Goal: Information Seeking & Learning: Learn about a topic

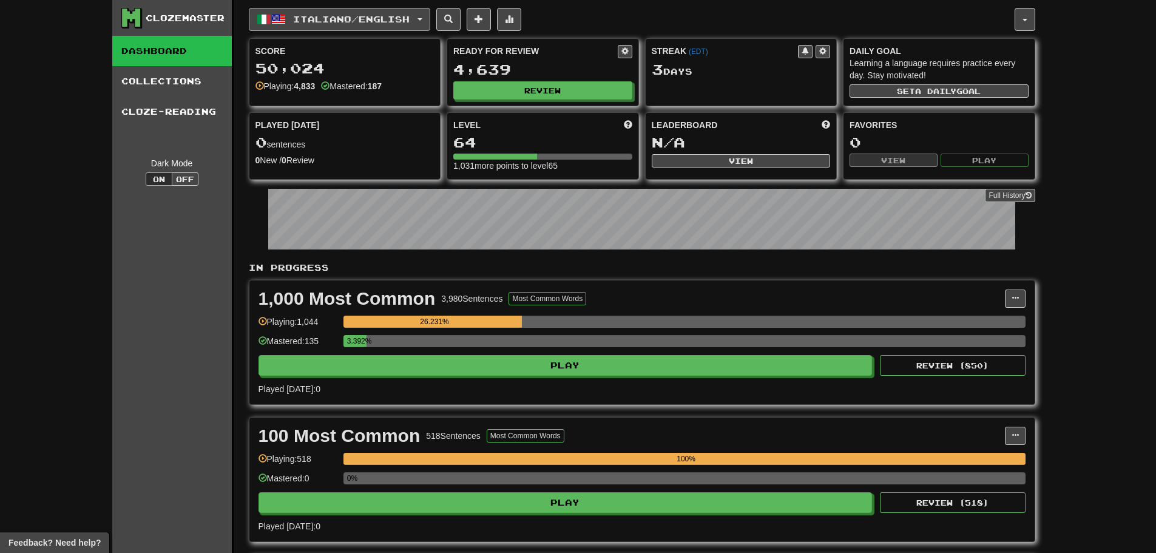
click at [332, 15] on span "Italiano / English" at bounding box center [351, 19] width 116 height 10
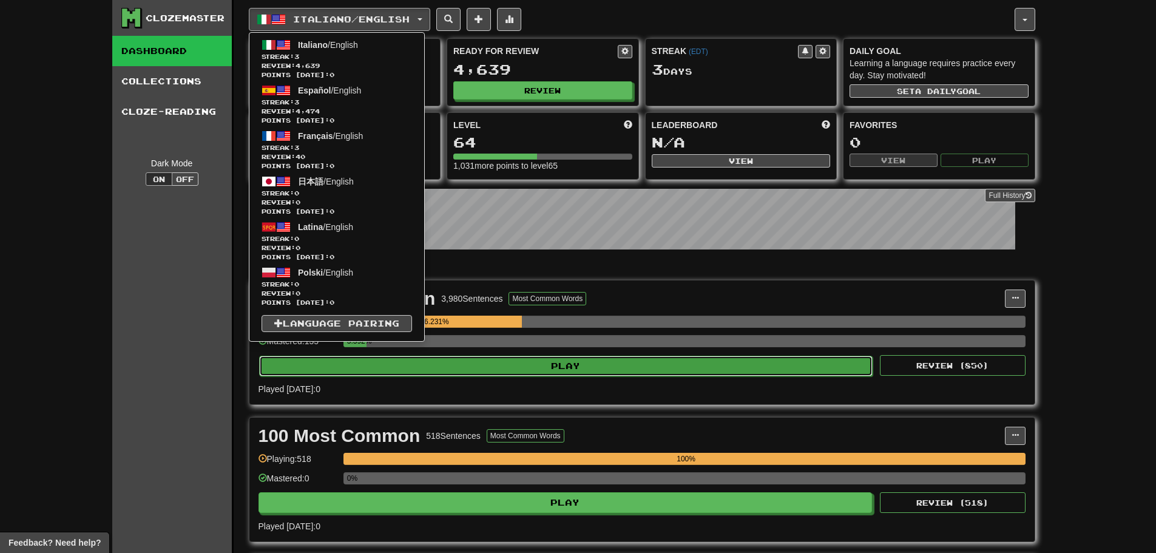
click at [453, 374] on button "Play" at bounding box center [566, 365] width 614 height 21
select select "**"
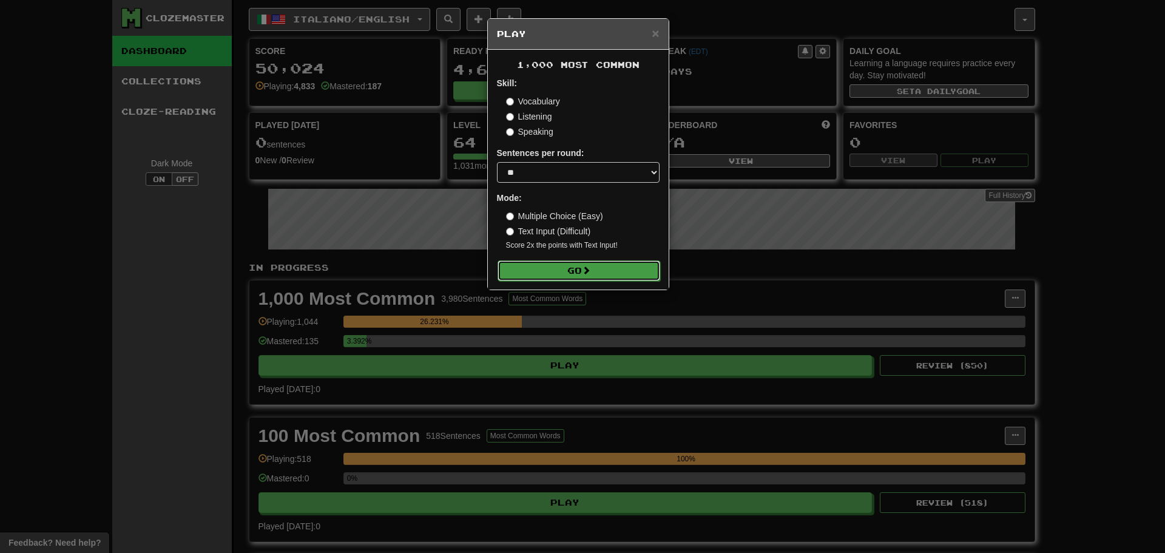
click at [544, 277] on button "Go" at bounding box center [578, 270] width 163 height 21
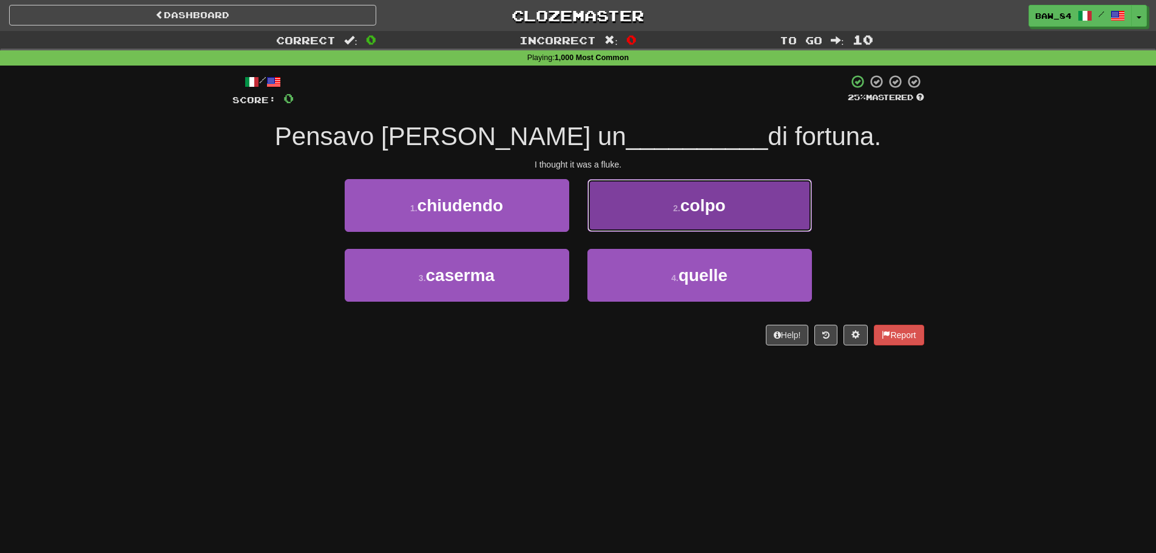
click at [613, 221] on button "2 . colpo" at bounding box center [699, 205] width 224 height 53
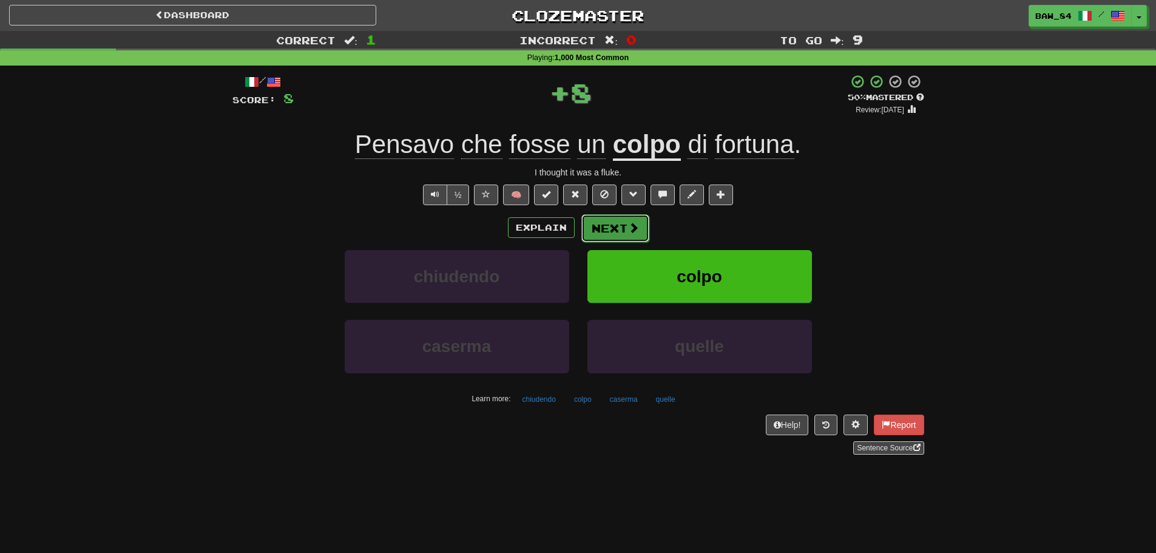
click at [613, 220] on button "Next" at bounding box center [615, 228] width 68 height 28
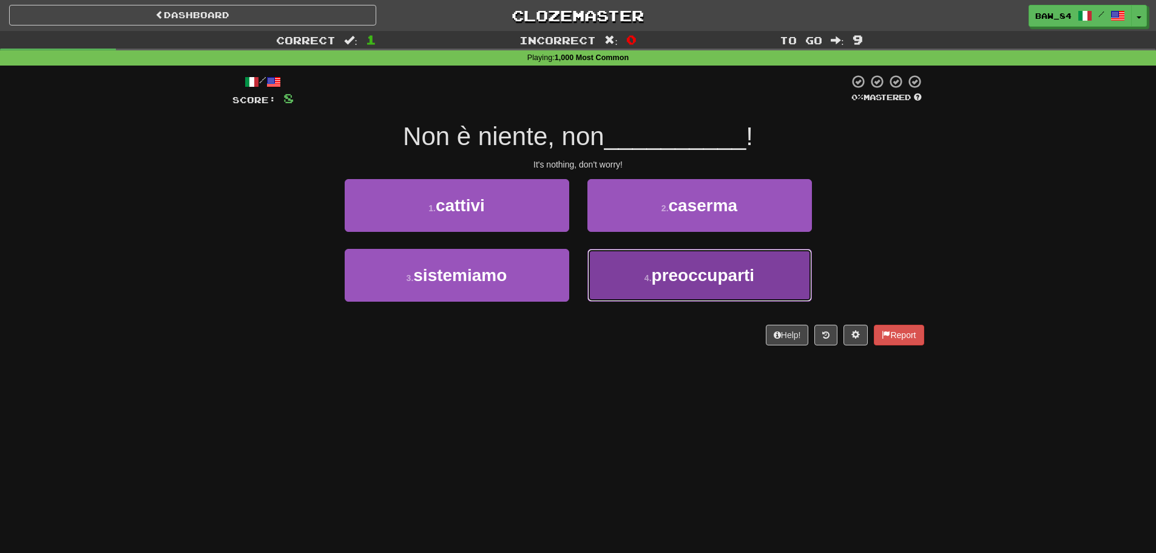
click at [632, 273] on button "4 . preoccuparti" at bounding box center [699, 275] width 224 height 53
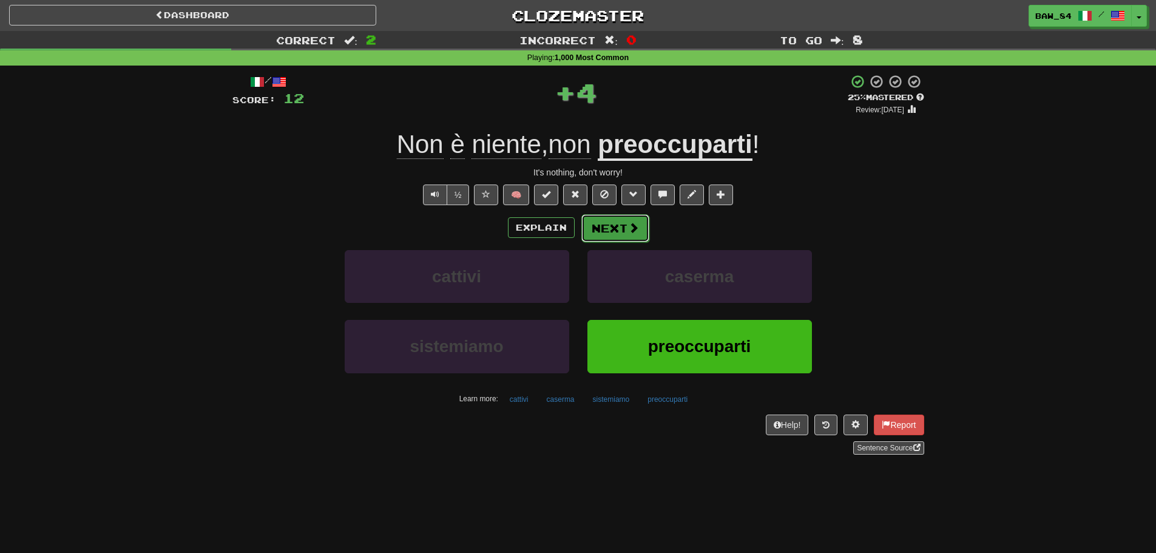
click at [626, 233] on button "Next" at bounding box center [615, 228] width 68 height 28
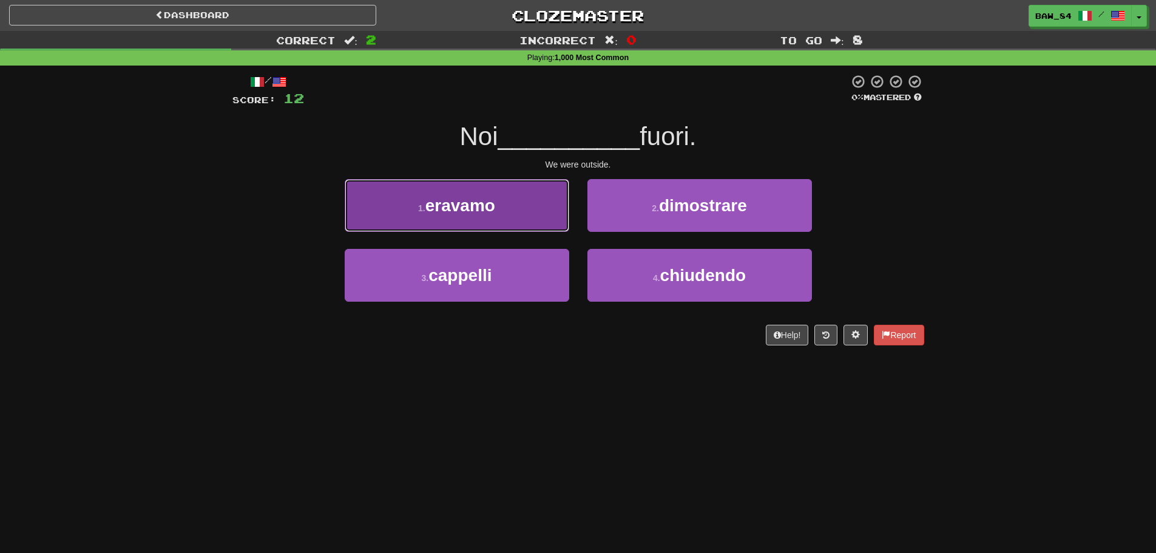
click at [542, 231] on button "1 . eravamo" at bounding box center [457, 205] width 224 height 53
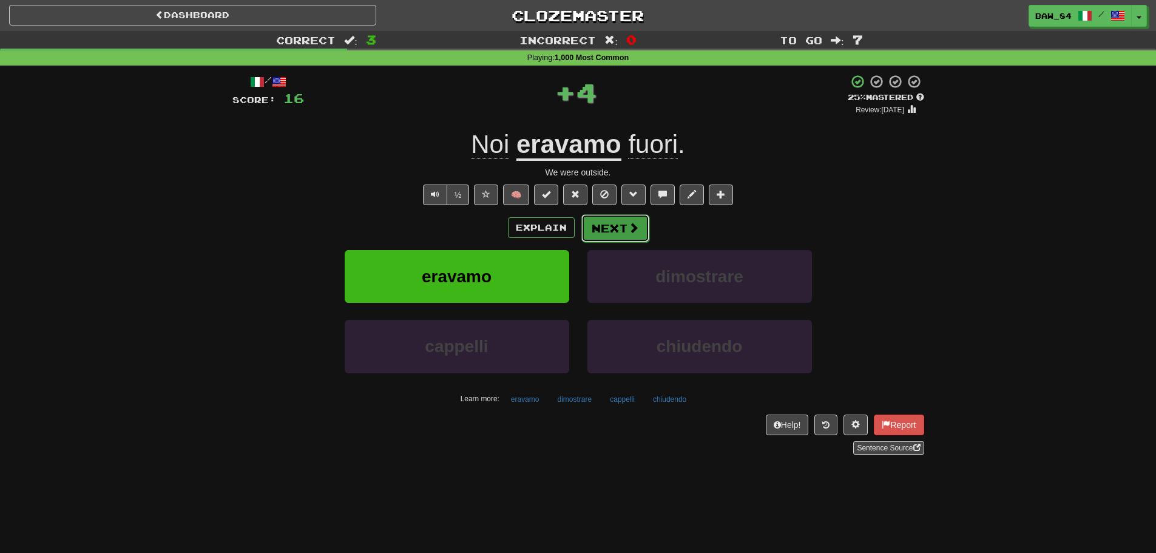
click at [596, 228] on button "Next" at bounding box center [615, 228] width 68 height 28
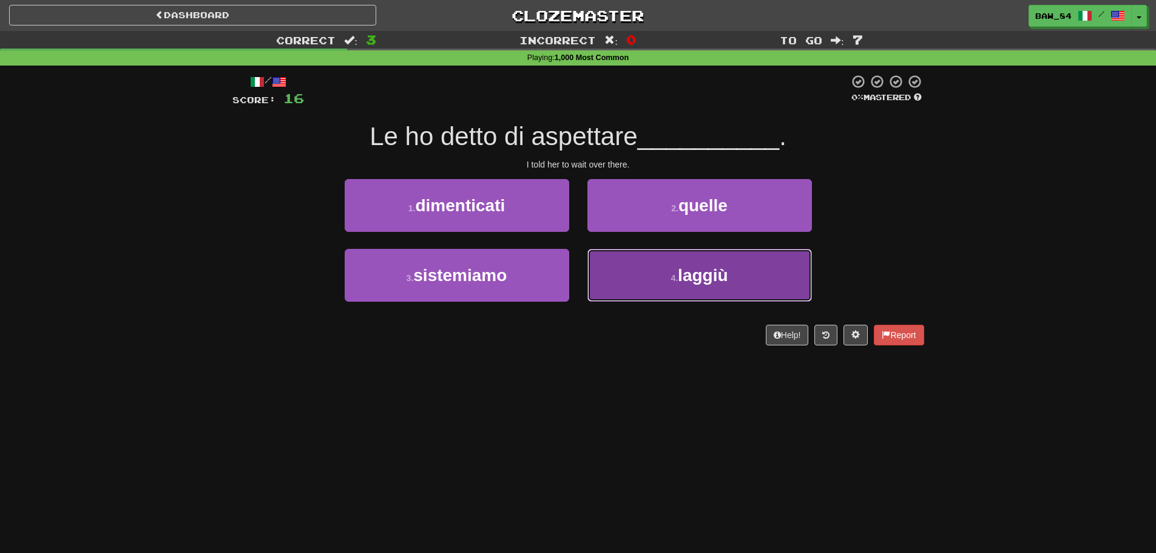
click at [606, 277] on button "4 . laggiù" at bounding box center [699, 275] width 224 height 53
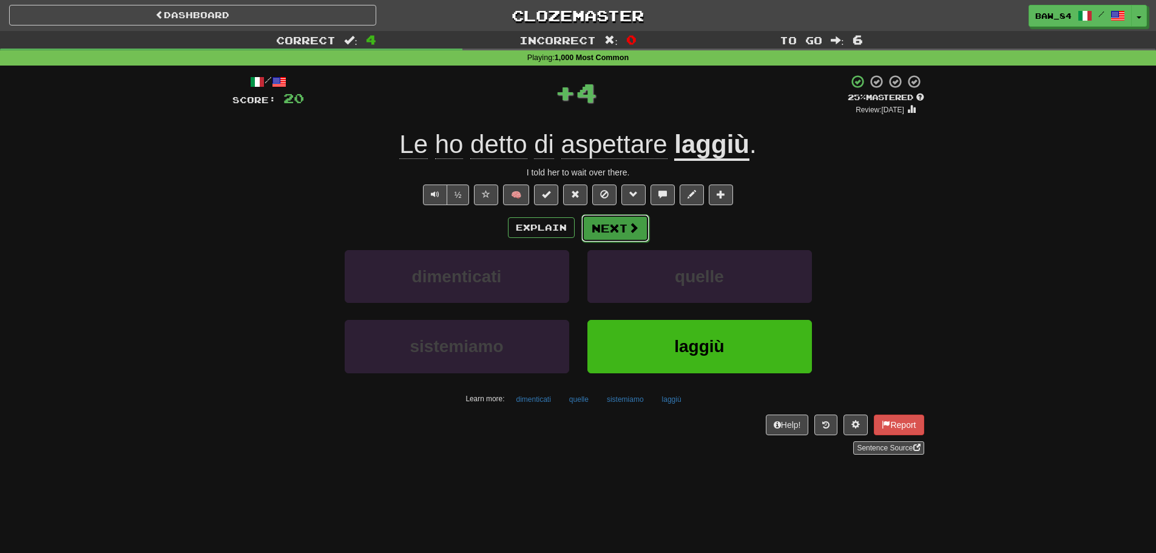
click at [606, 238] on button "Next" at bounding box center [615, 228] width 68 height 28
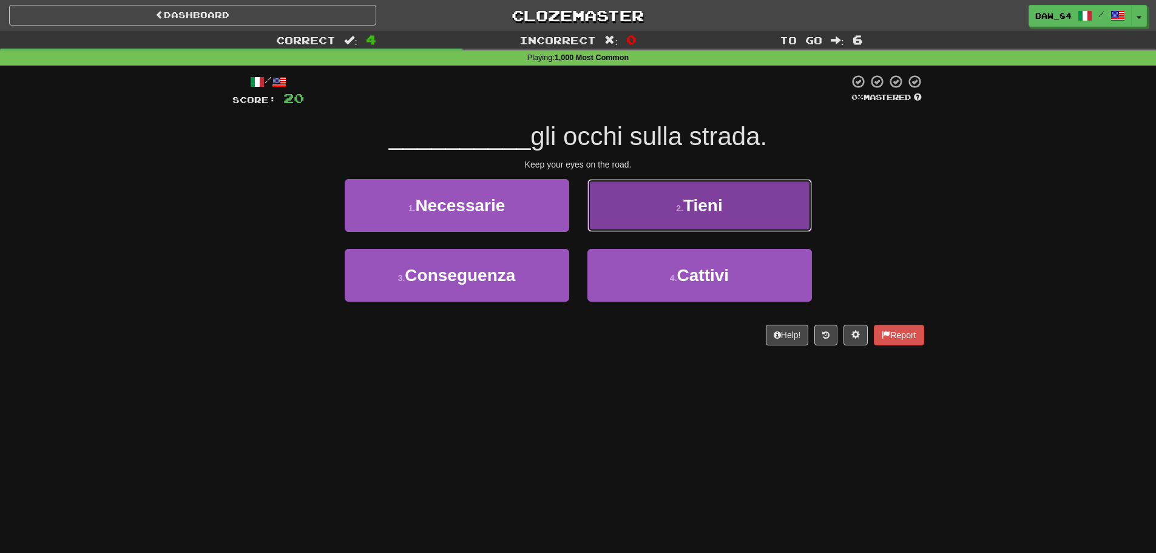
click at [612, 221] on button "2 . Tieni" at bounding box center [699, 205] width 224 height 53
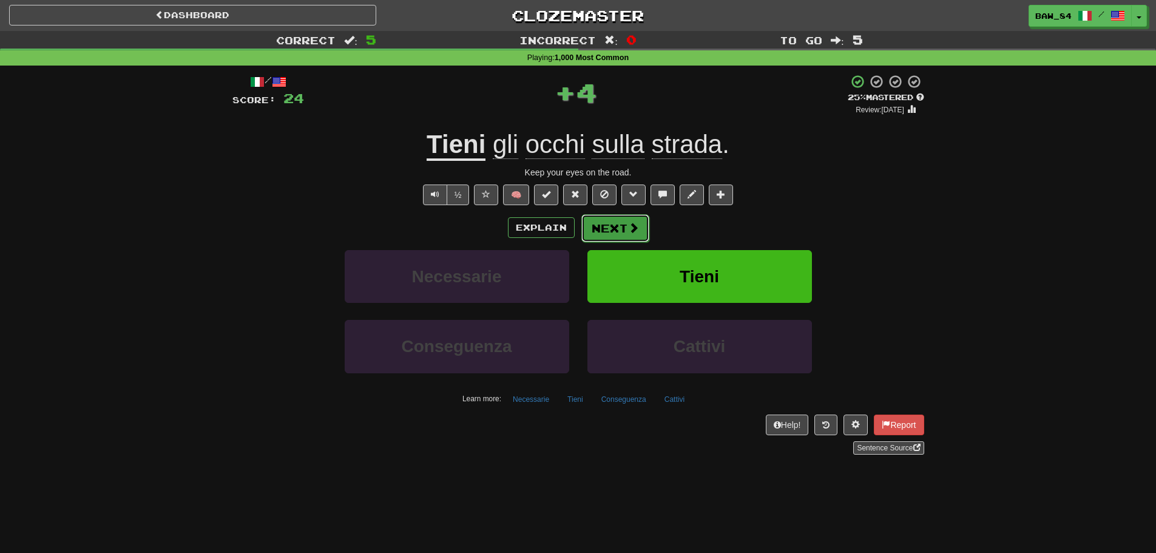
click at [611, 231] on button "Next" at bounding box center [615, 228] width 68 height 28
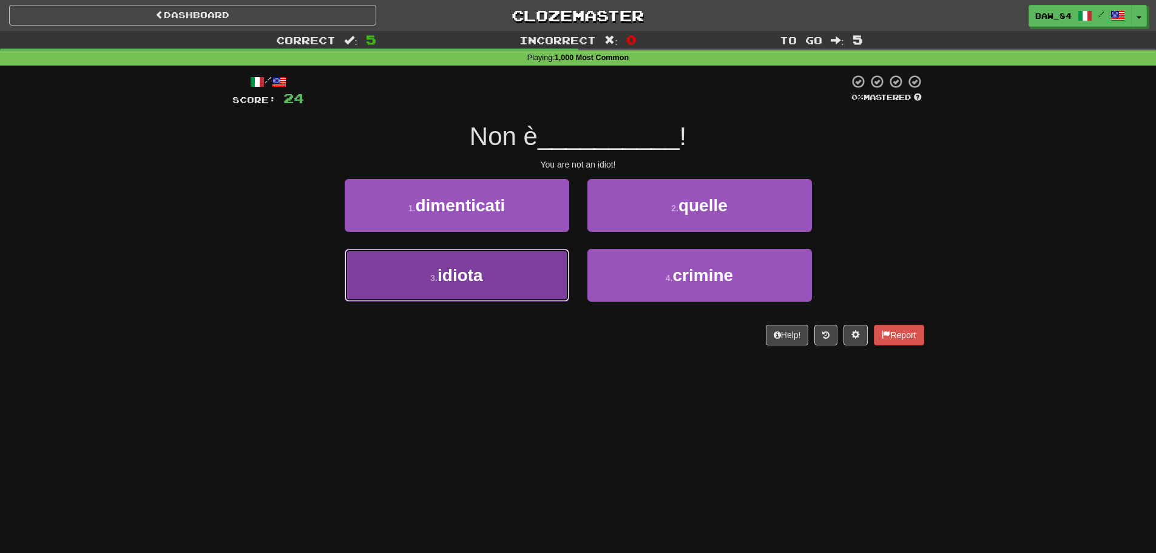
click at [533, 257] on button "3 . idiota" at bounding box center [457, 275] width 224 height 53
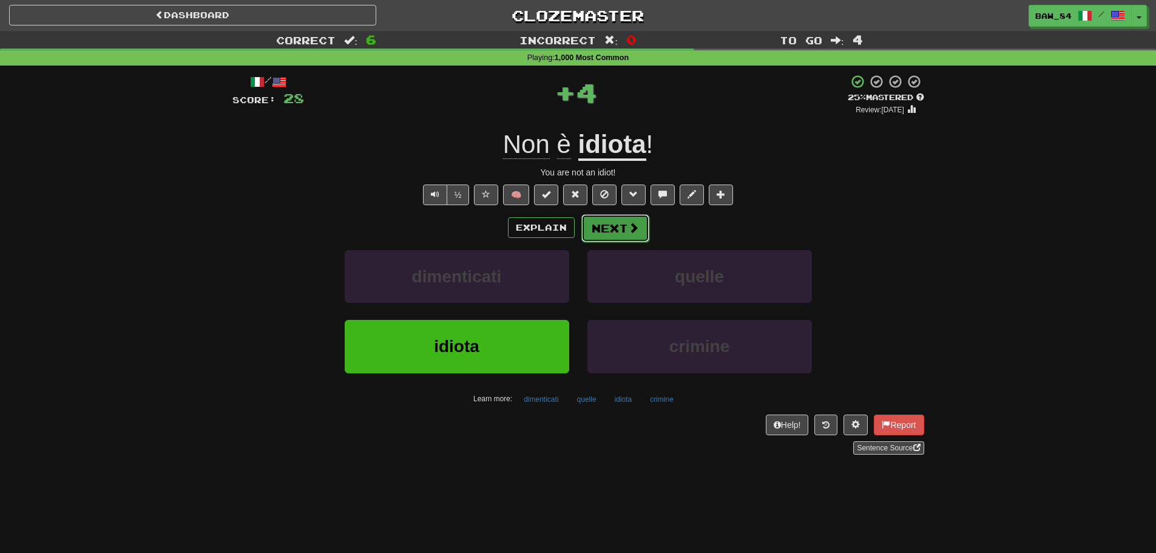
click at [599, 232] on button "Next" at bounding box center [615, 228] width 68 height 28
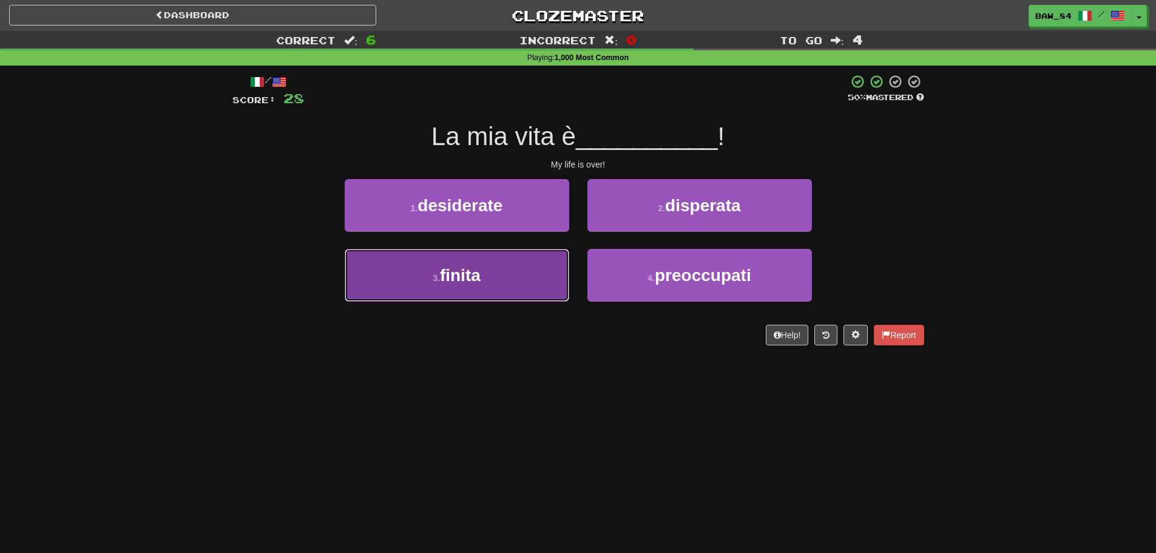
click at [536, 274] on button "3 . finita" at bounding box center [457, 275] width 224 height 53
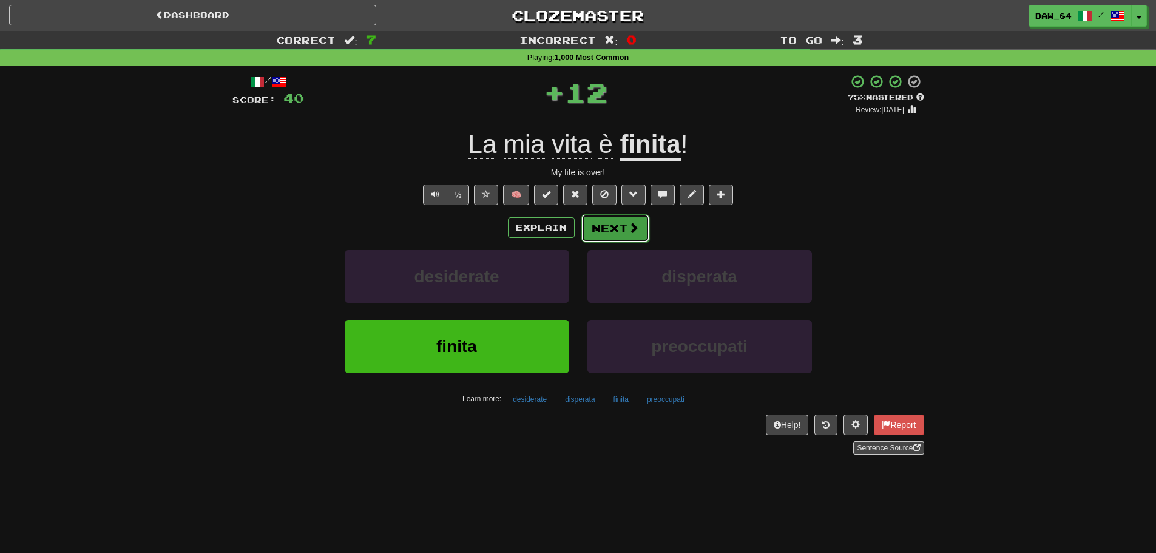
click at [604, 235] on button "Next" at bounding box center [615, 228] width 68 height 28
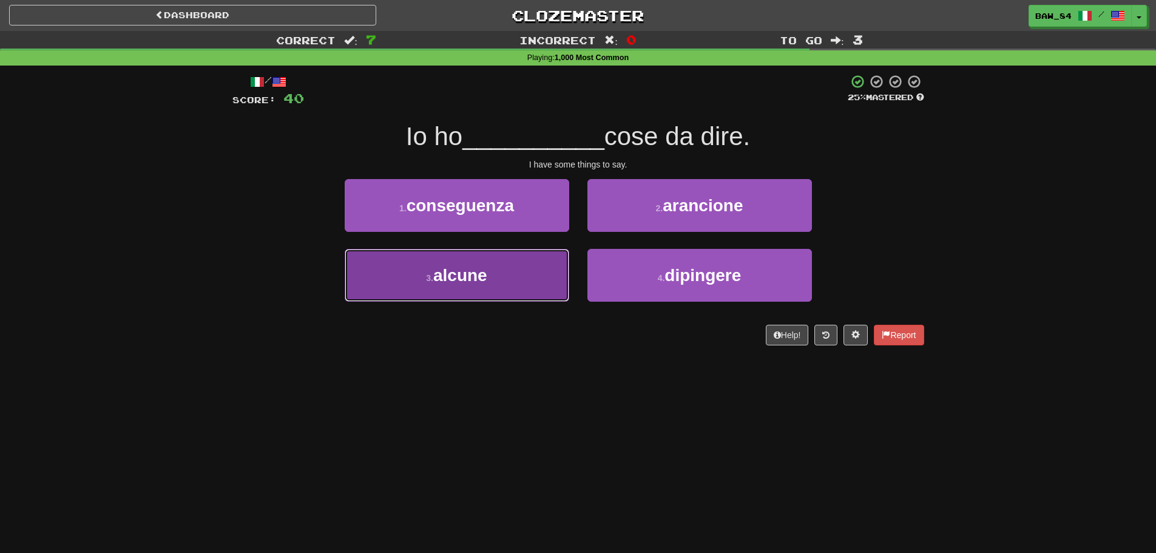
click at [526, 268] on button "3 . alcune" at bounding box center [457, 275] width 224 height 53
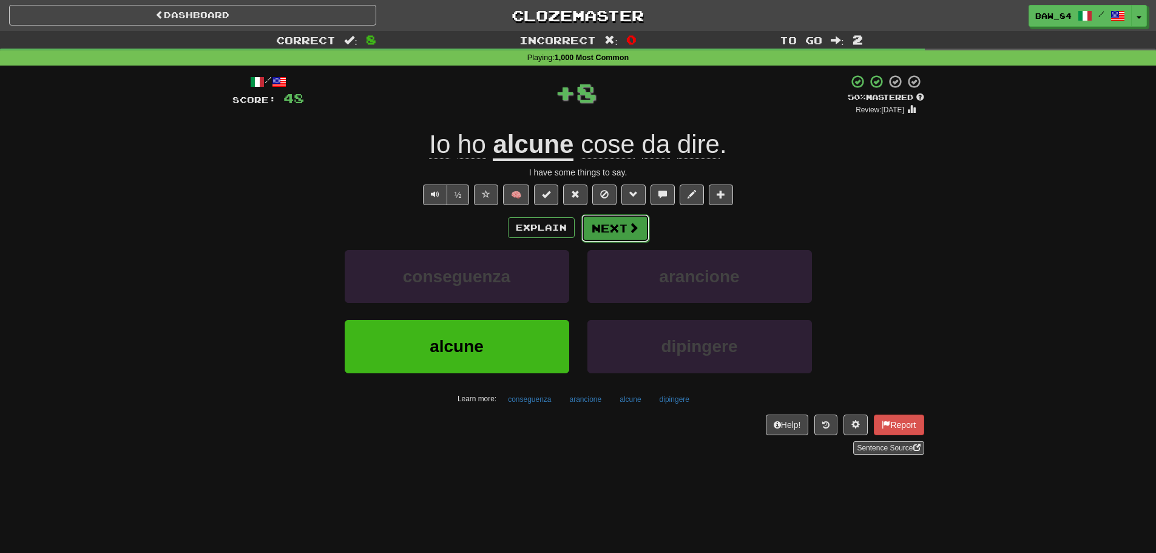
click at [631, 229] on span at bounding box center [633, 227] width 11 height 11
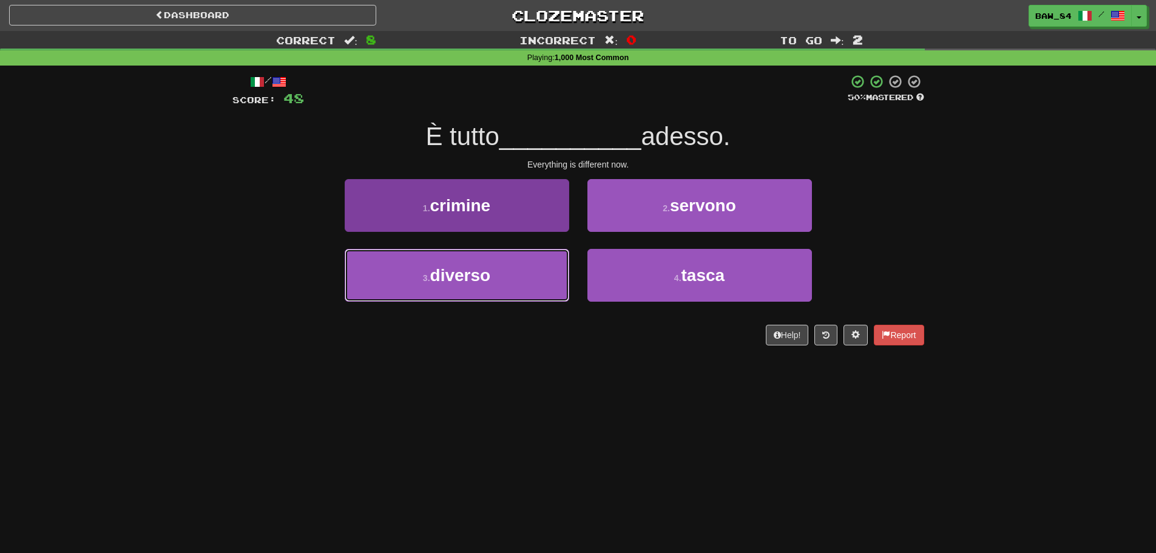
click at [517, 278] on button "3 . diverso" at bounding box center [457, 275] width 224 height 53
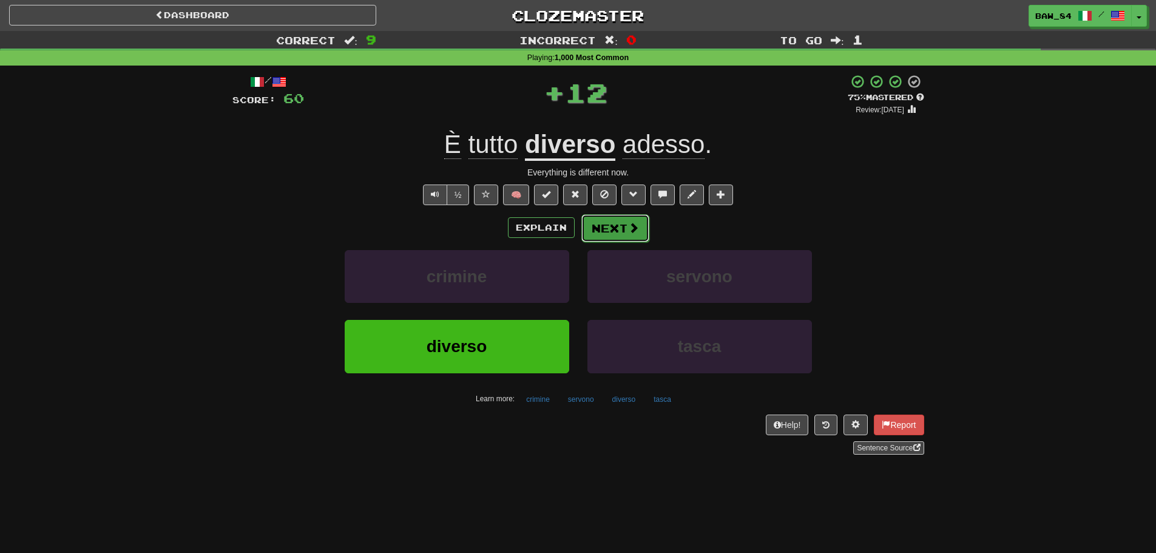
click at [598, 231] on button "Next" at bounding box center [615, 228] width 68 height 28
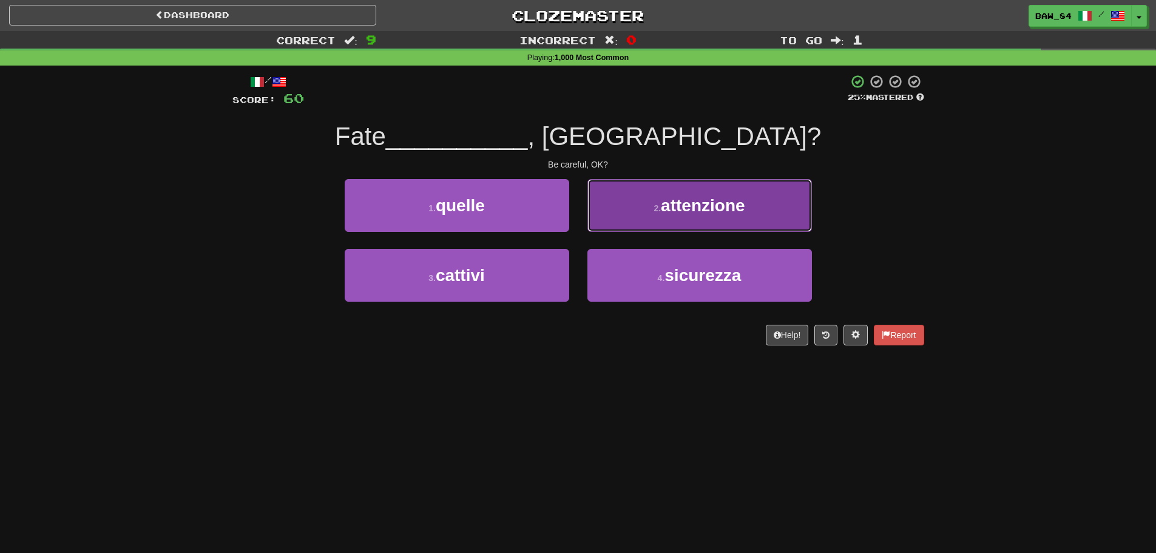
click at [692, 198] on span "attenzione" at bounding box center [703, 205] width 84 height 19
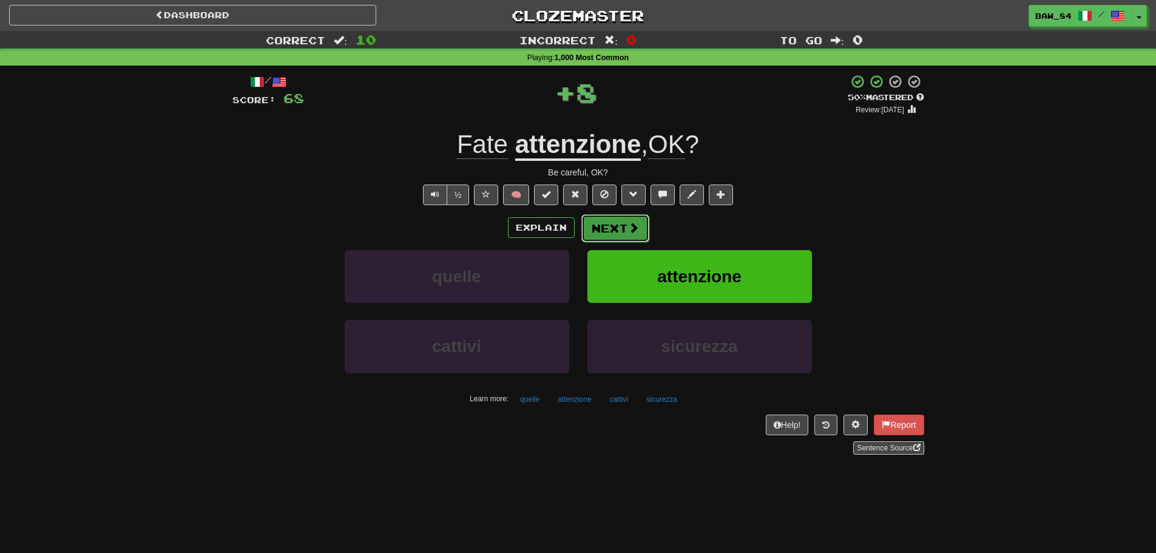
click at [619, 231] on button "Next" at bounding box center [615, 228] width 68 height 28
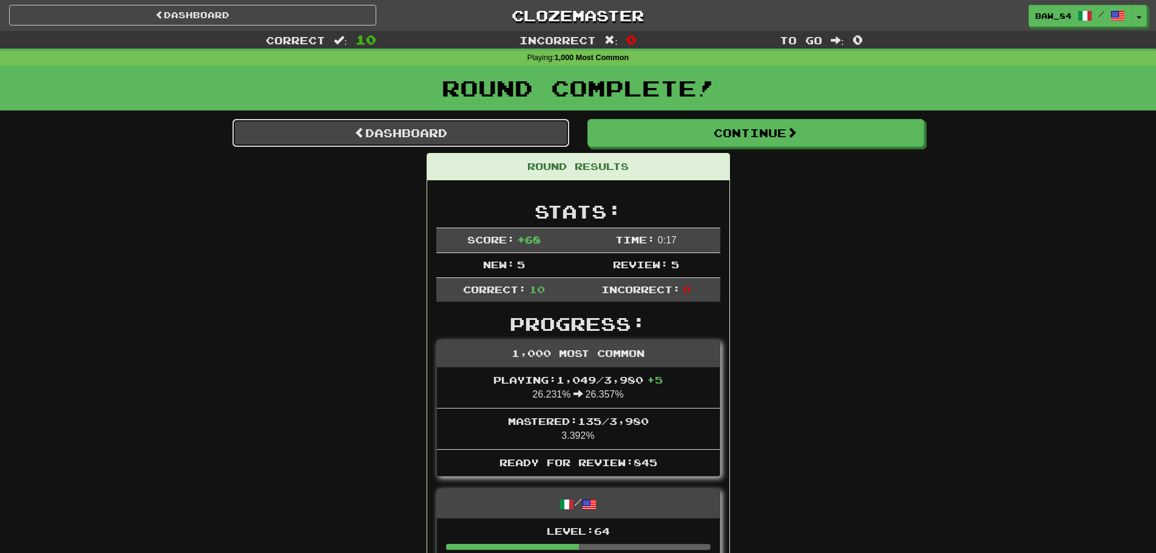
click at [460, 136] on link "Dashboard" at bounding box center [400, 133] width 337 height 28
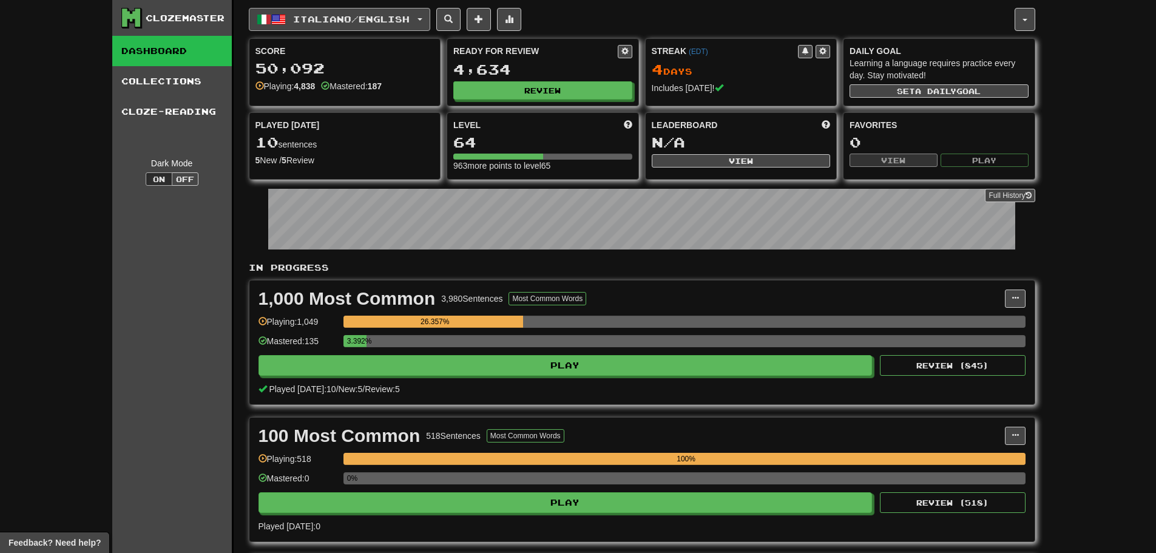
click at [394, 15] on span "Italiano / English" at bounding box center [351, 19] width 116 height 10
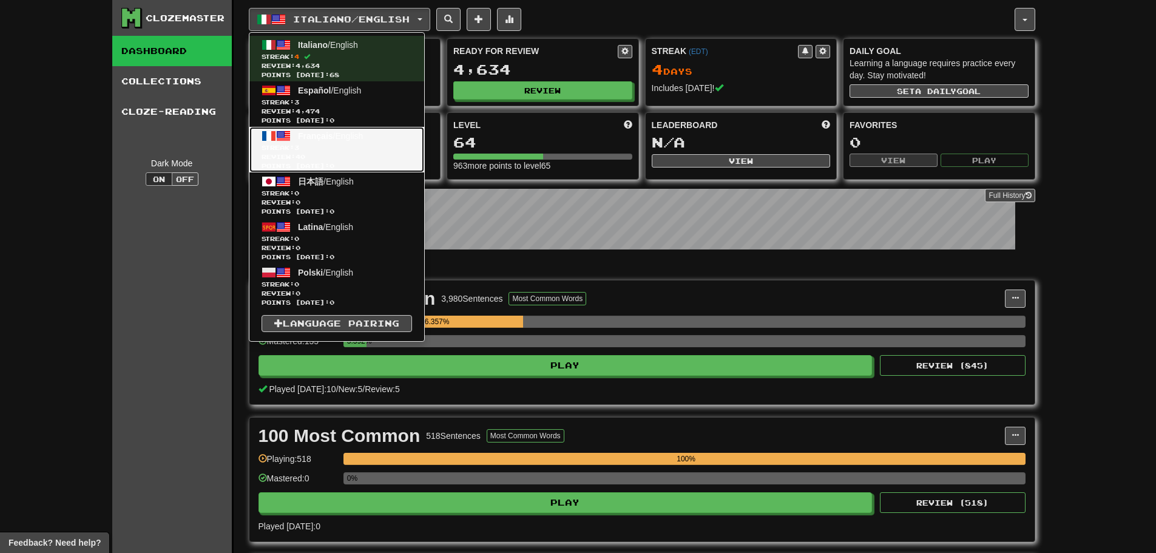
click at [389, 135] on link "Français / English Streak: 3 Review: 40 Points today: 0" at bounding box center [336, 149] width 175 height 45
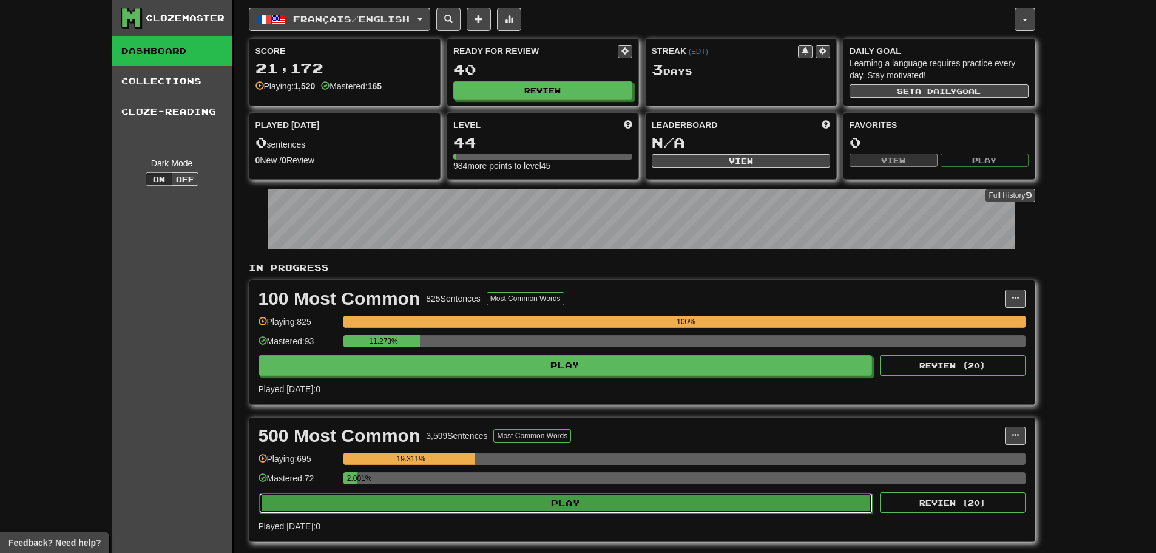
click at [472, 509] on button "Play" at bounding box center [566, 503] width 614 height 21
select select "**"
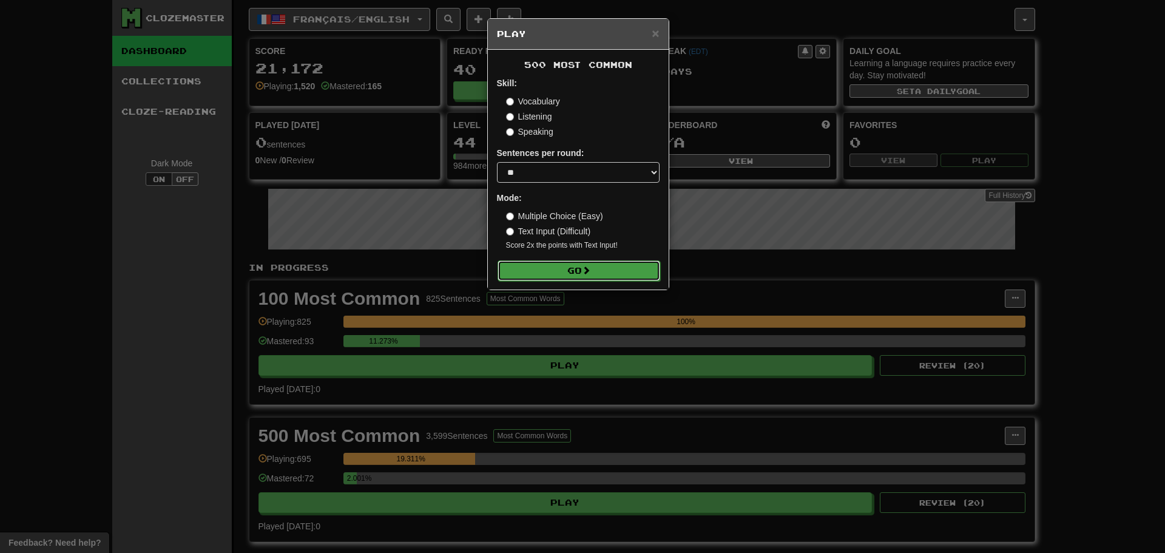
click at [576, 272] on button "Go" at bounding box center [578, 270] width 163 height 21
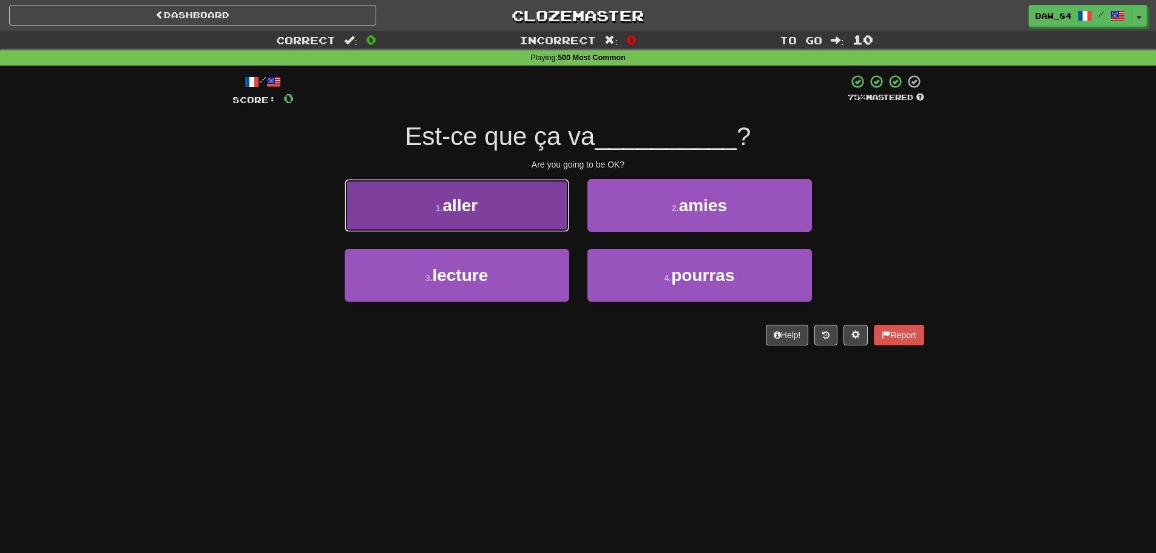
click at [560, 220] on button "1 . aller" at bounding box center [457, 205] width 224 height 53
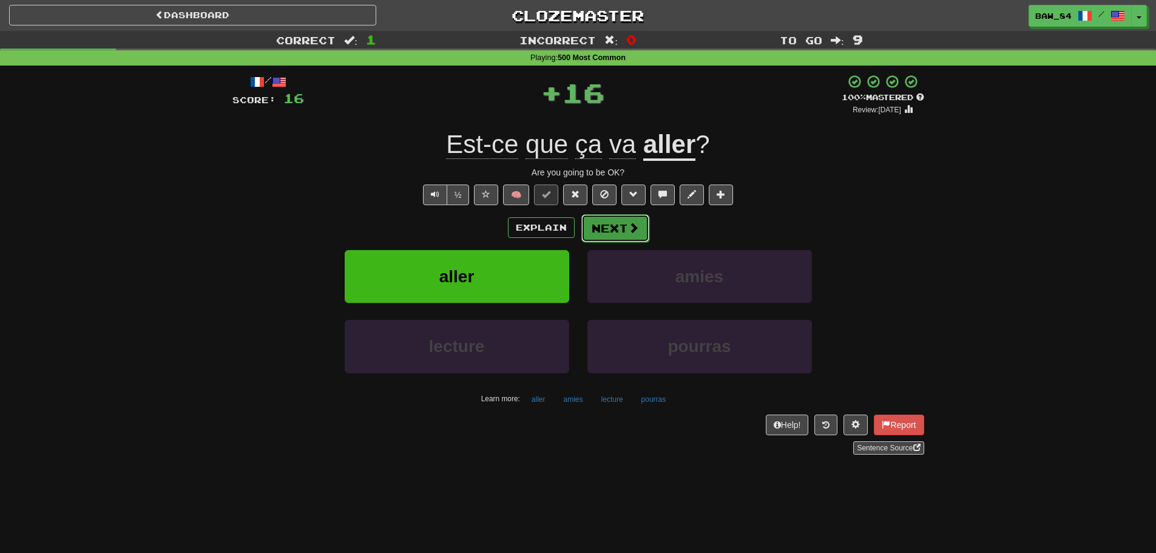
click at [631, 227] on span at bounding box center [633, 227] width 11 height 11
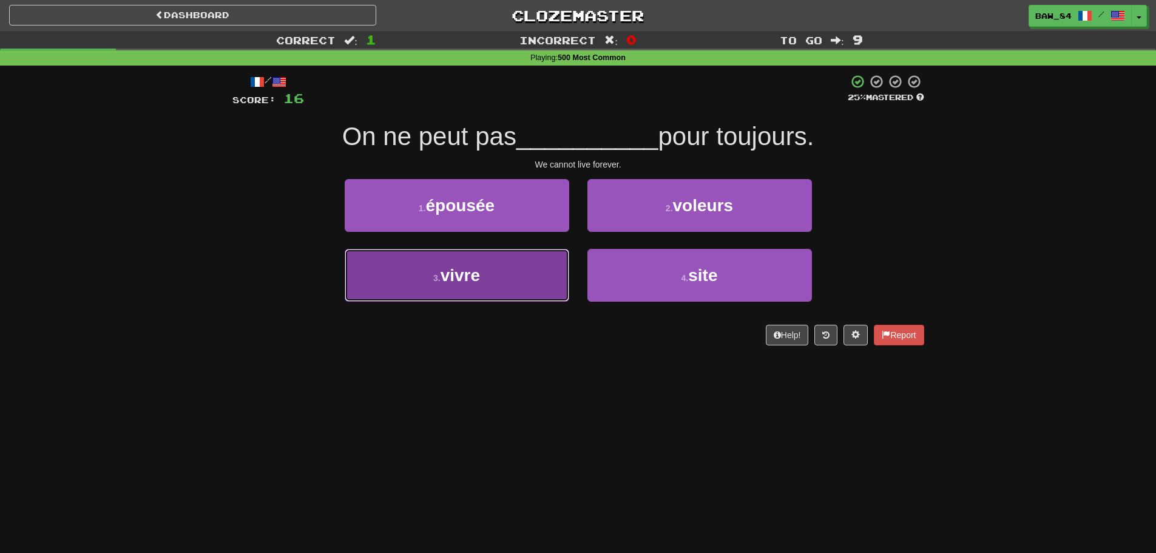
click at [550, 279] on button "3 . vivre" at bounding box center [457, 275] width 224 height 53
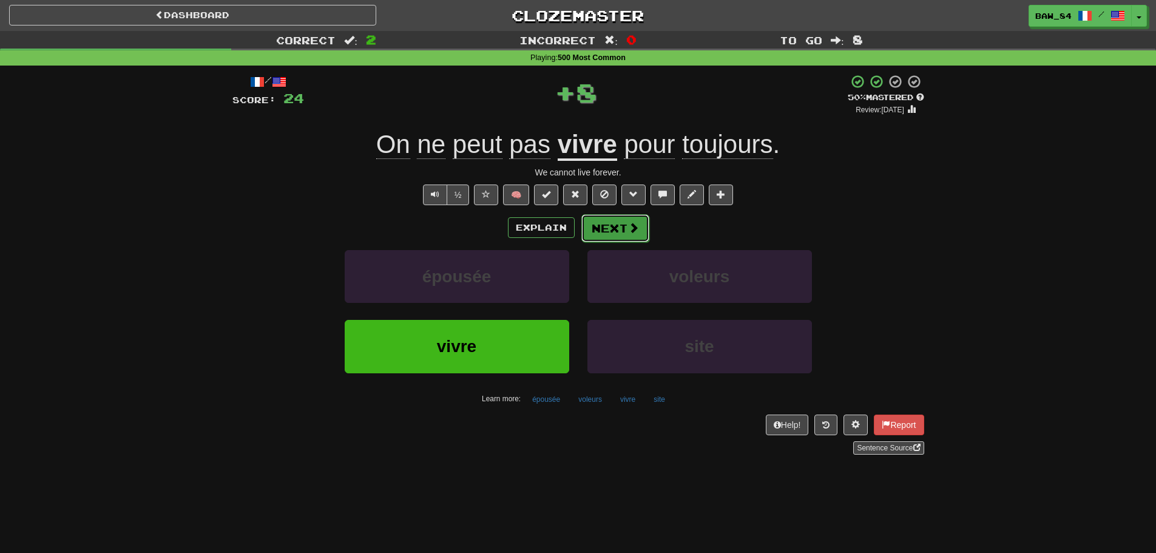
click at [619, 227] on button "Next" at bounding box center [615, 228] width 68 height 28
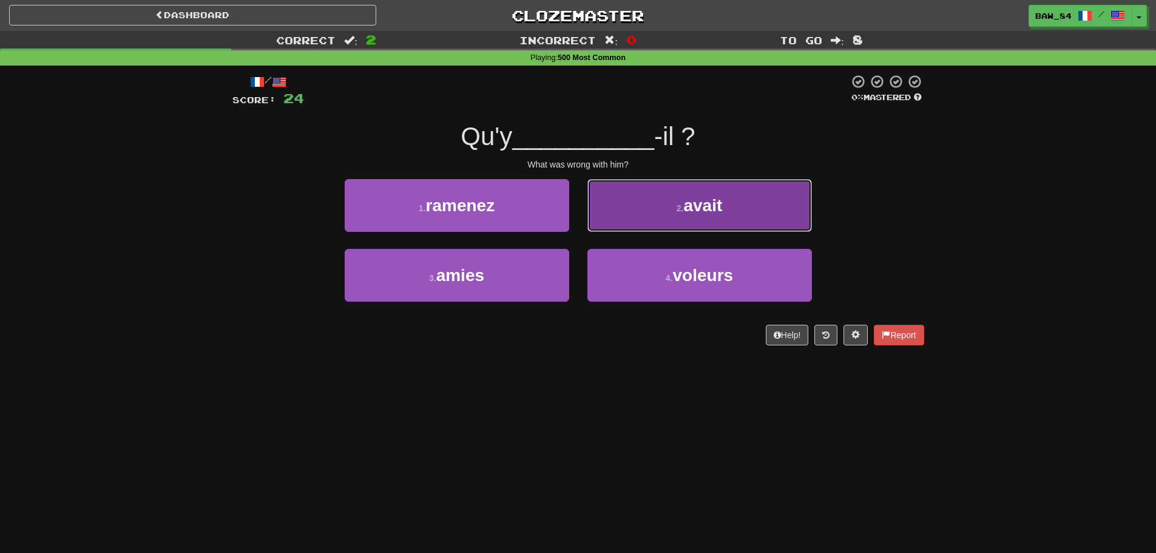
click at [660, 204] on button "2 . avait" at bounding box center [699, 205] width 224 height 53
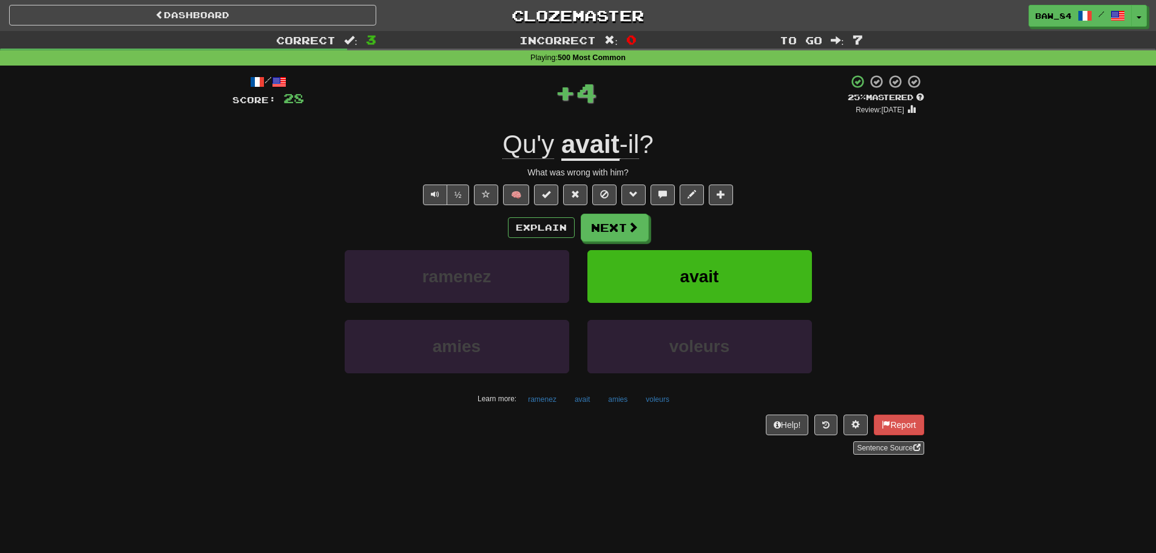
click at [630, 244] on div "Explain Next ramenez avait amies voleurs Learn more: ramenez avait amies voleurs" at bounding box center [578, 311] width 692 height 195
click at [638, 232] on button "Next" at bounding box center [615, 228] width 68 height 28
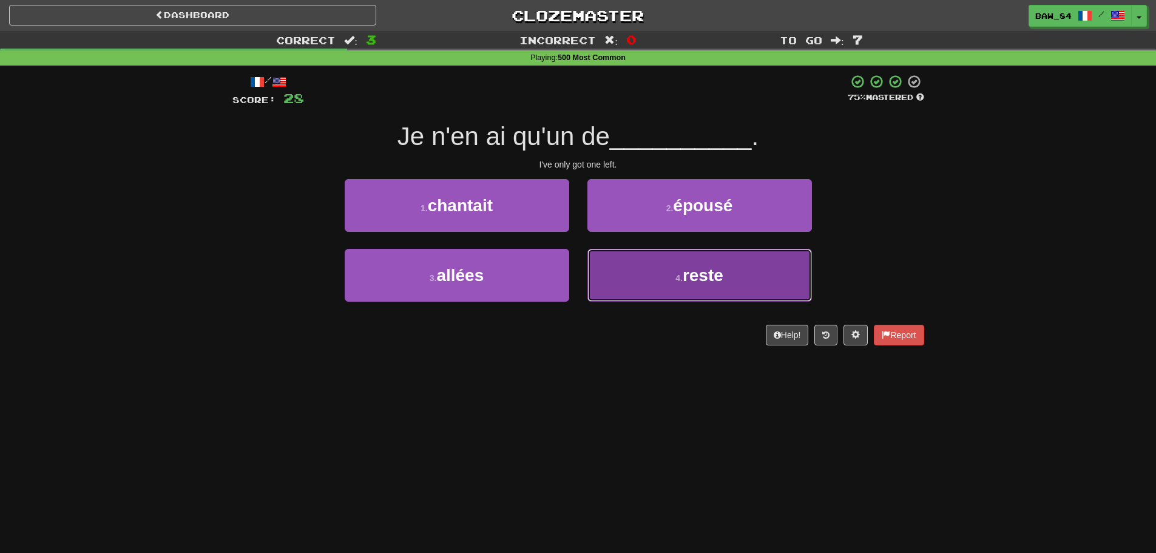
click at [622, 275] on button "4 . reste" at bounding box center [699, 275] width 224 height 53
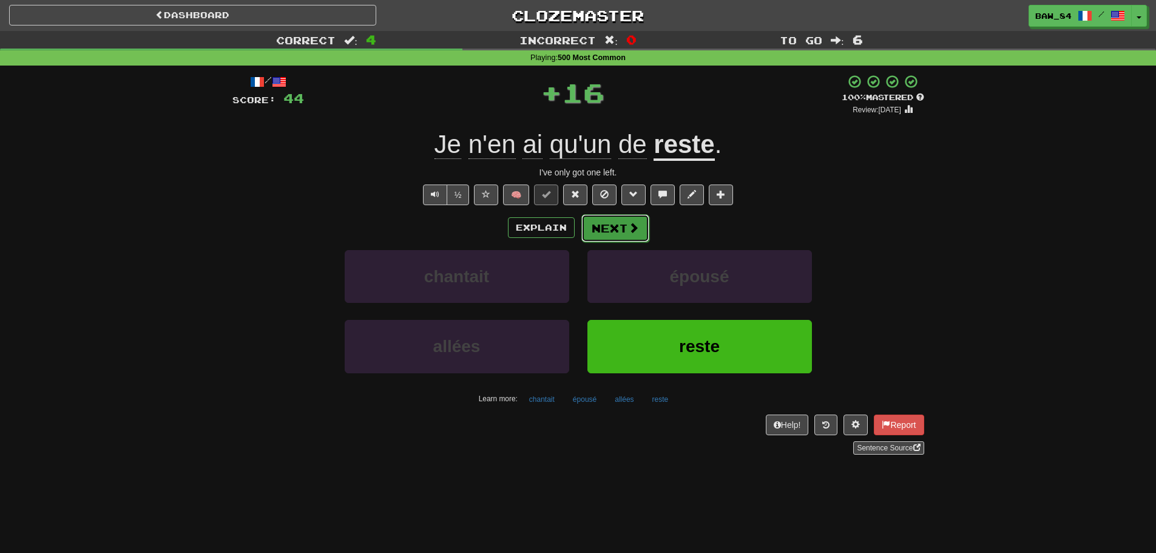
click at [622, 229] on button "Next" at bounding box center [615, 228] width 68 height 28
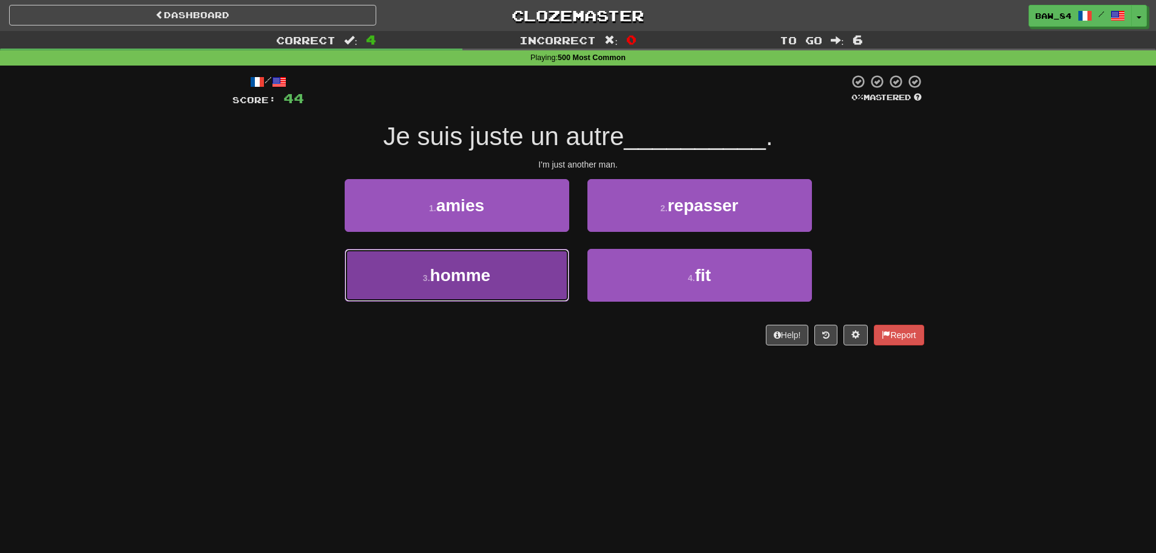
click at [524, 261] on button "3 . homme" at bounding box center [457, 275] width 224 height 53
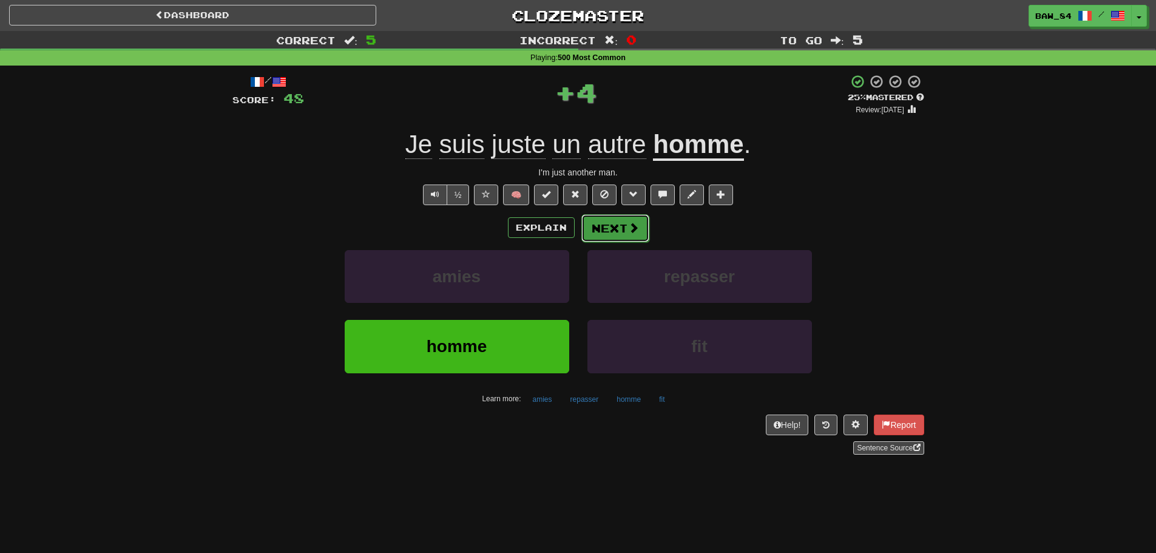
click at [612, 233] on button "Next" at bounding box center [615, 228] width 68 height 28
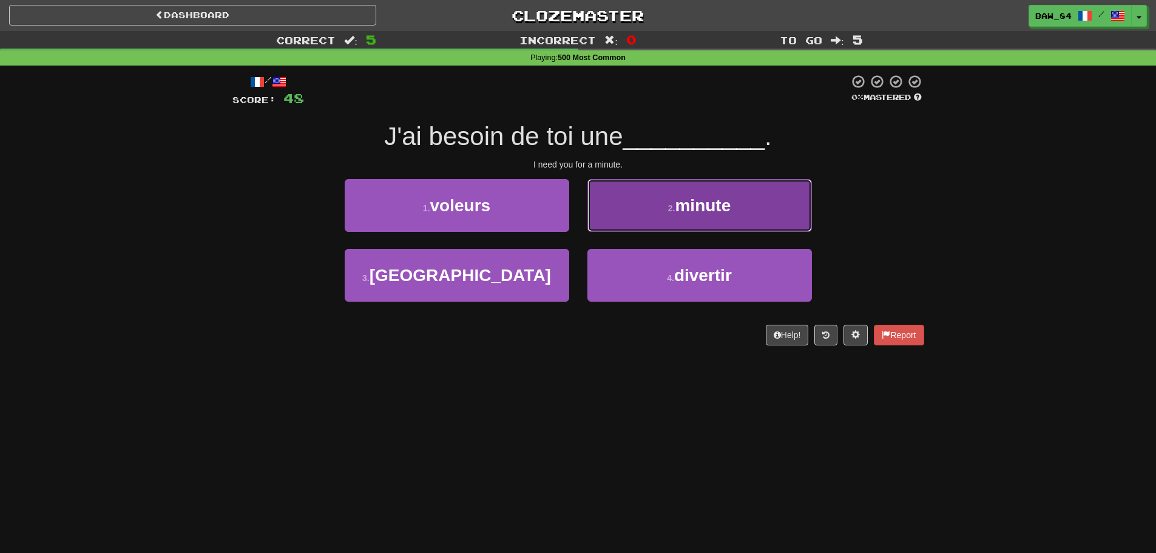
click at [619, 226] on button "2 . minute" at bounding box center [699, 205] width 224 height 53
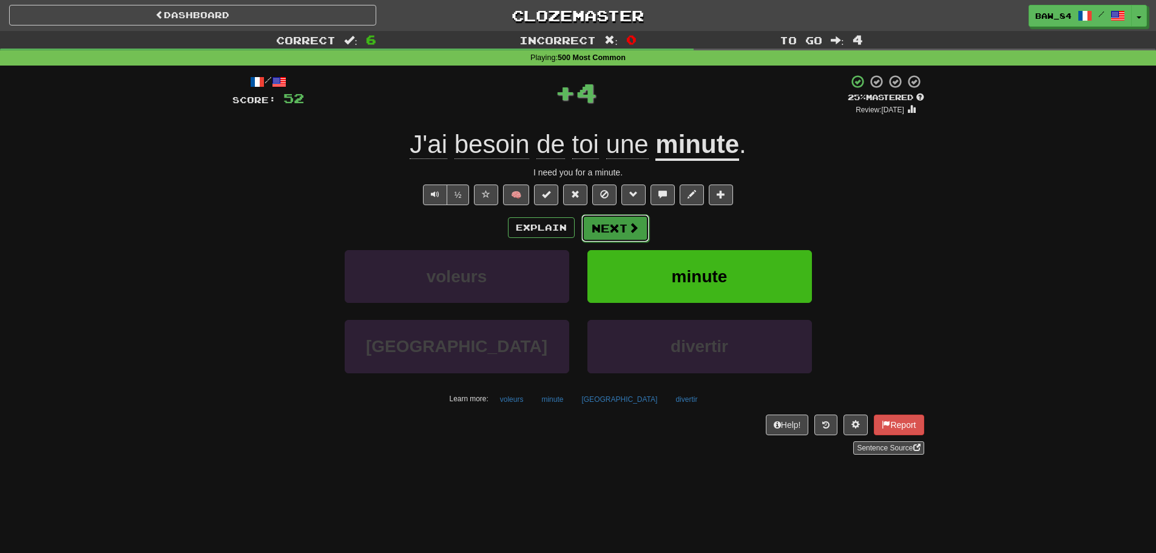
click at [619, 226] on button "Next" at bounding box center [615, 228] width 68 height 28
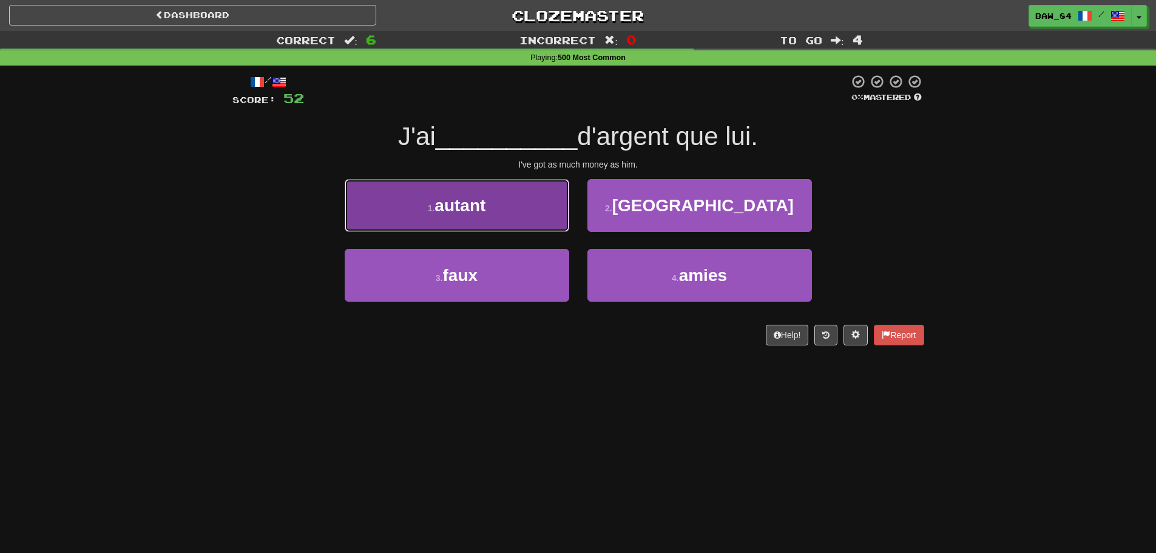
click at [557, 223] on button "1 . autant" at bounding box center [457, 205] width 224 height 53
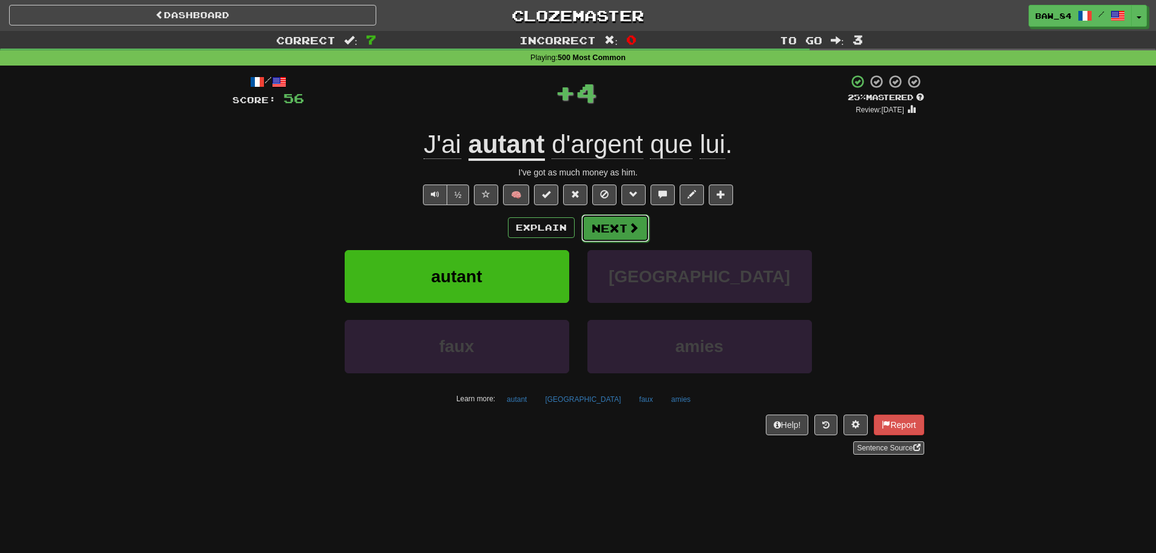
click at [619, 232] on button "Next" at bounding box center [615, 228] width 68 height 28
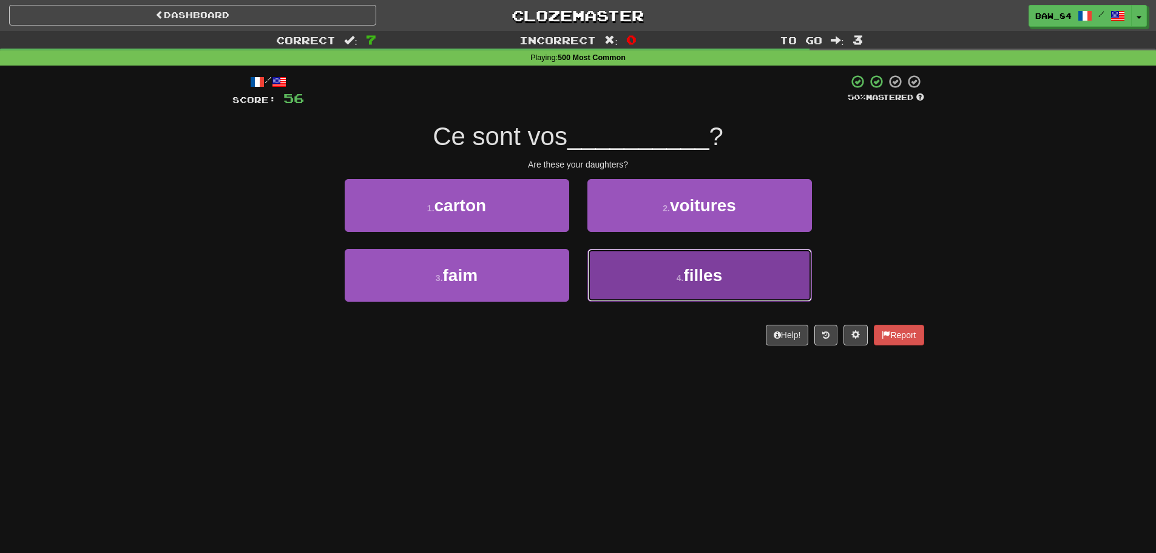
click at [619, 269] on button "4 . filles" at bounding box center [699, 275] width 224 height 53
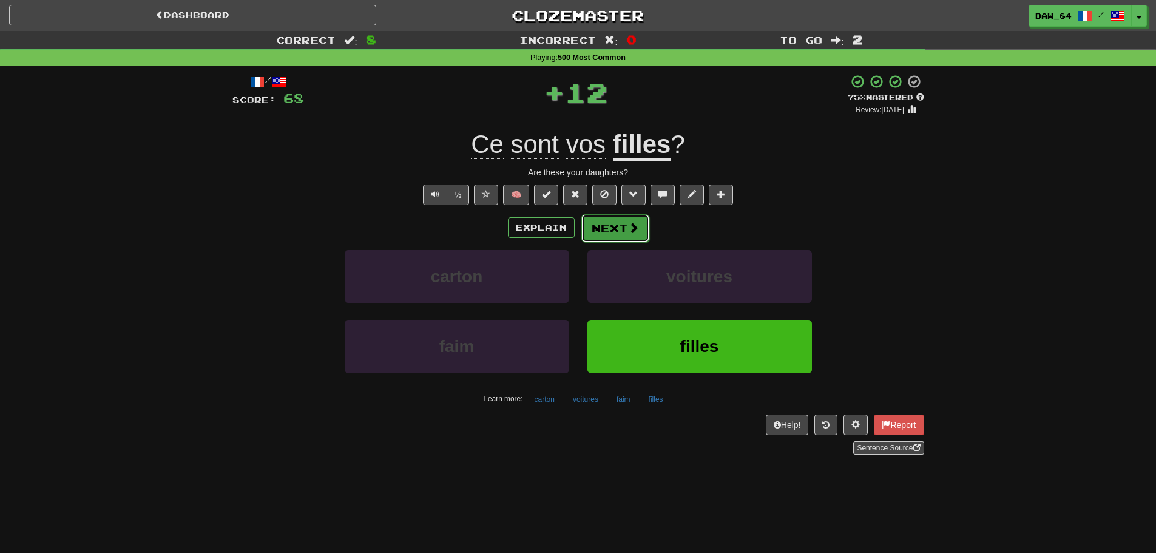
click at [625, 235] on button "Next" at bounding box center [615, 228] width 68 height 28
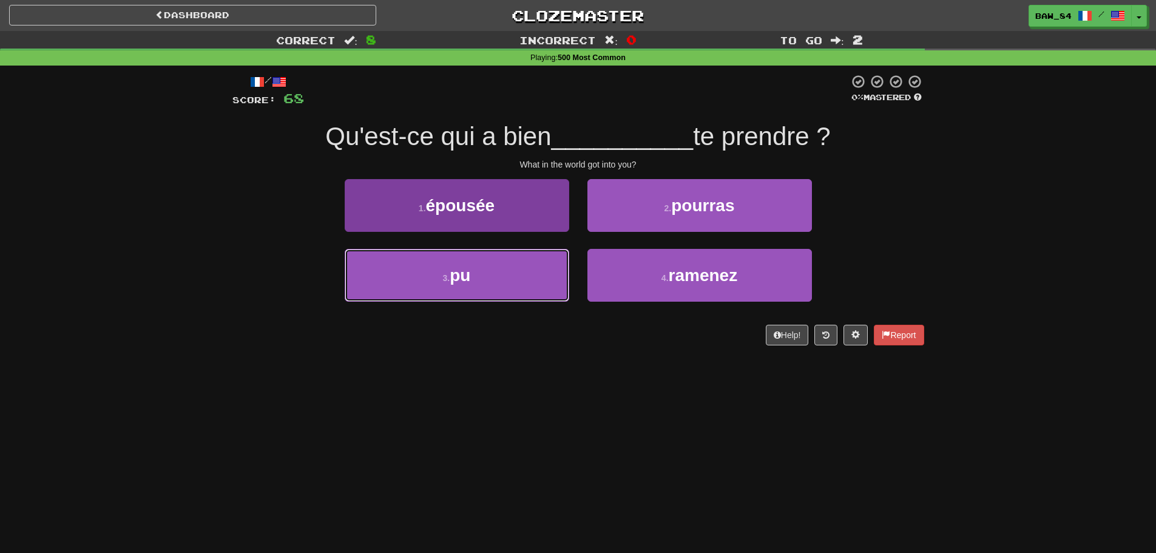
click at [537, 274] on button "3 . pu" at bounding box center [457, 275] width 224 height 53
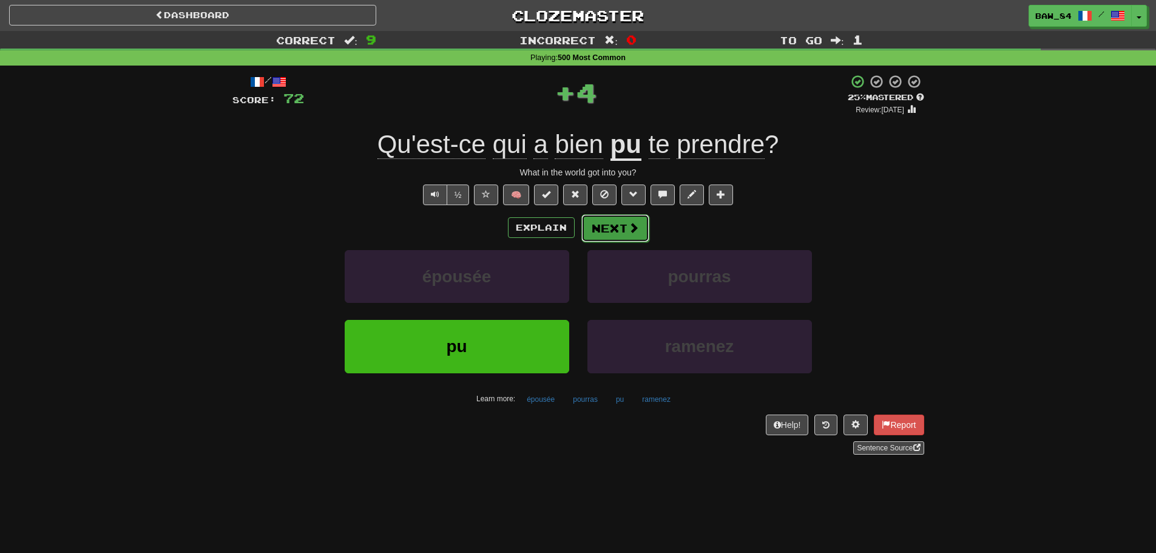
click at [599, 235] on button "Next" at bounding box center [615, 228] width 68 height 28
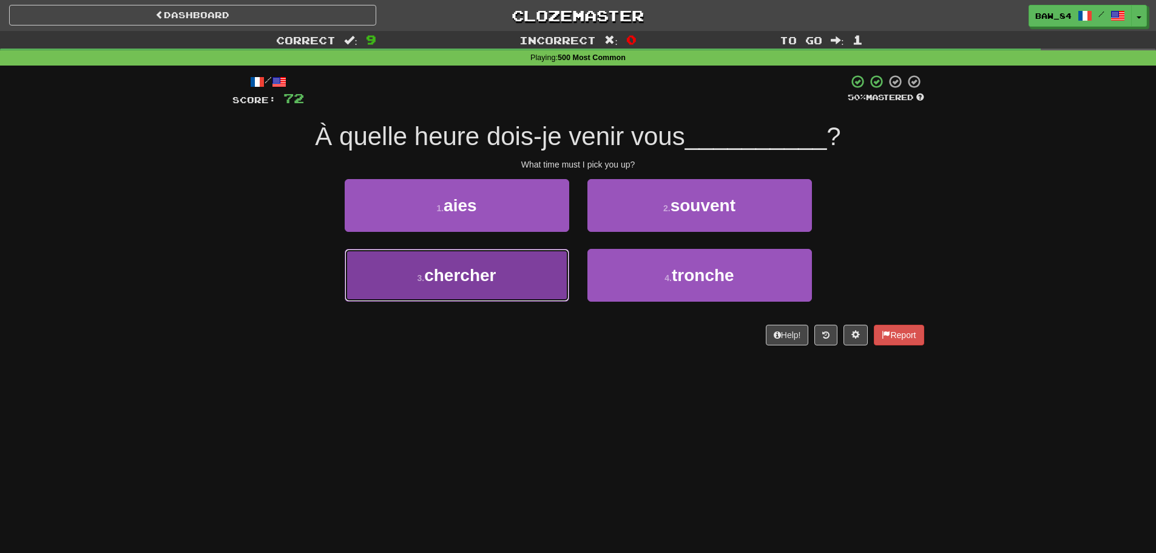
click at [539, 275] on button "3 . chercher" at bounding box center [457, 275] width 224 height 53
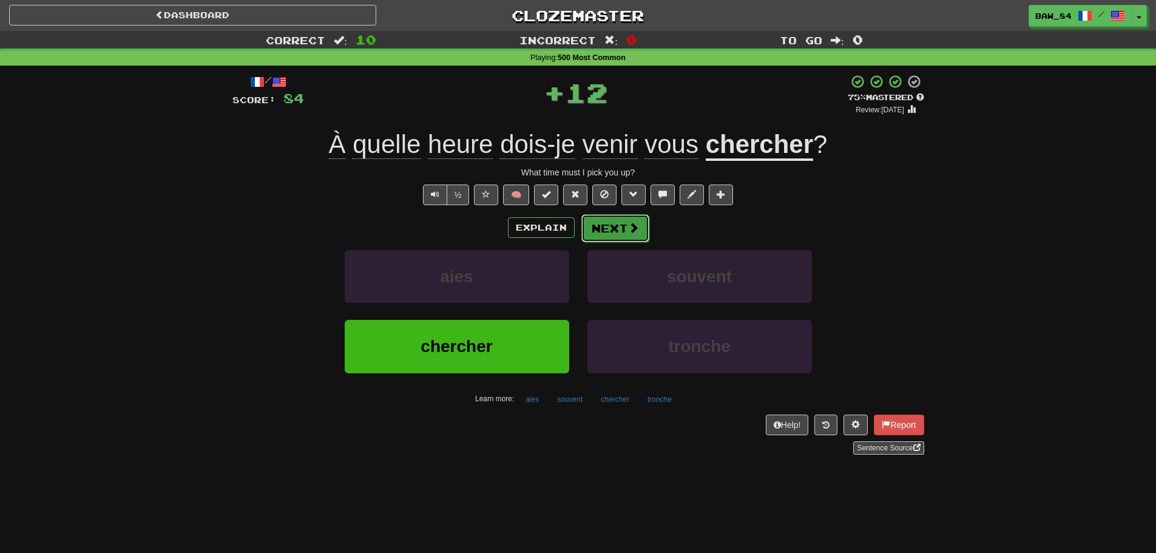
click at [614, 231] on button "Next" at bounding box center [615, 228] width 68 height 28
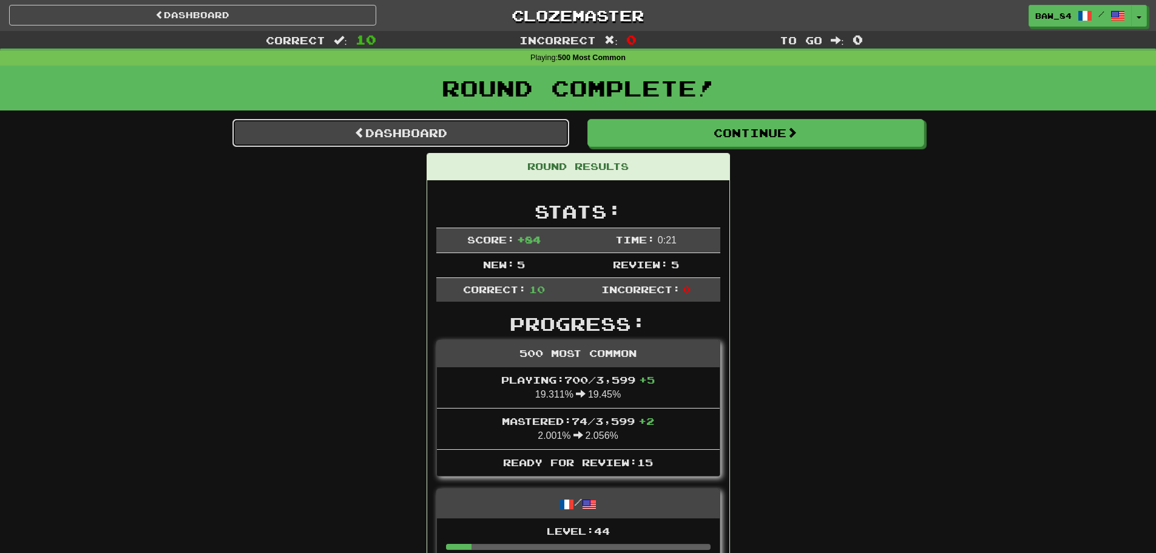
click at [457, 129] on link "Dashboard" at bounding box center [400, 133] width 337 height 28
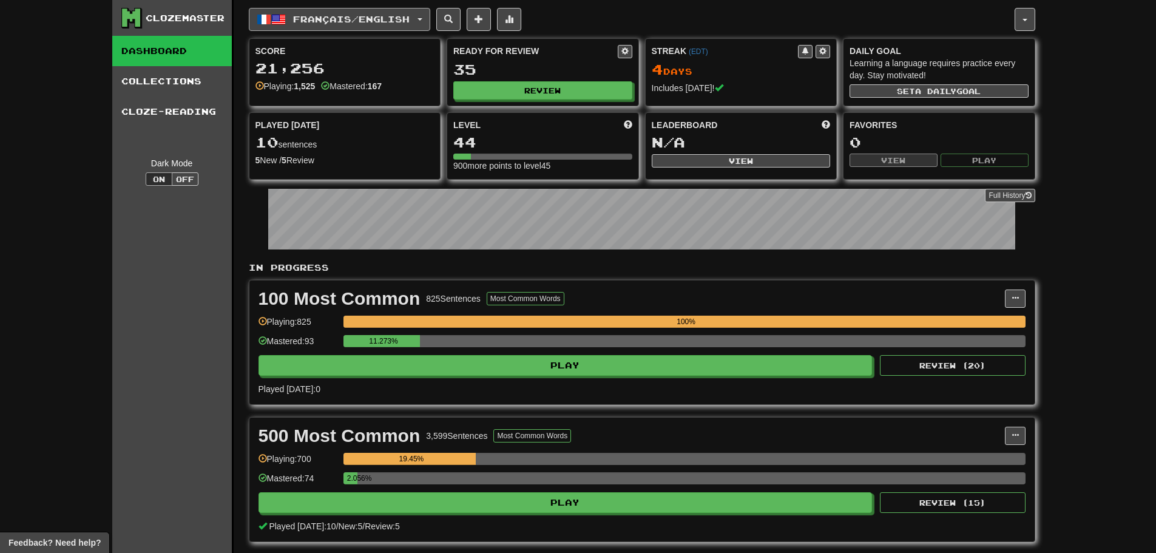
click at [428, 13] on button "Français / English" at bounding box center [339, 19] width 181 height 23
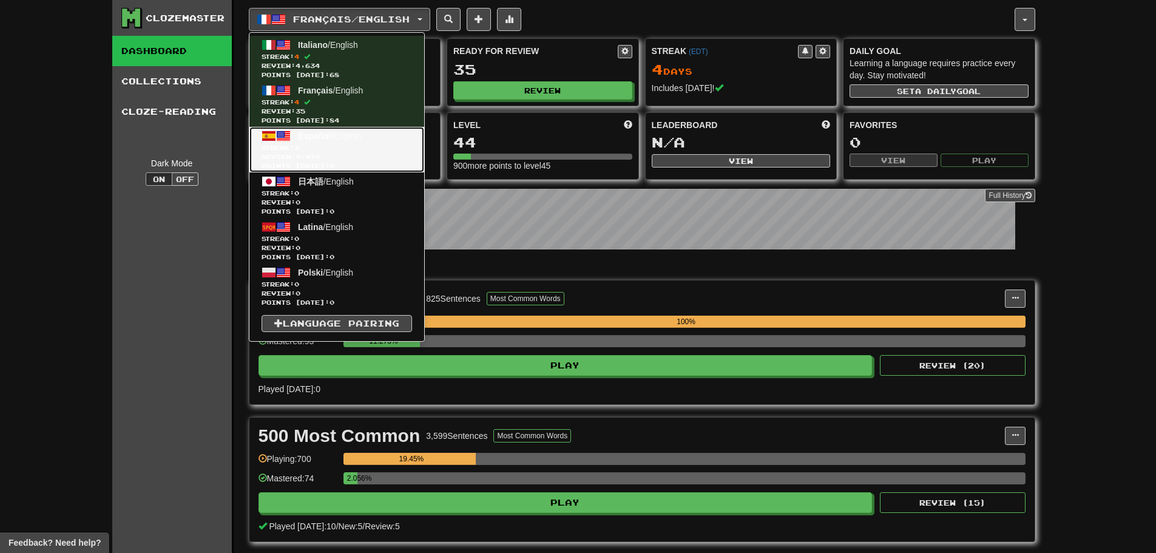
click at [369, 133] on link "Español / English Streak: 3 Review: 4,474 Points [DATE]: 0" at bounding box center [336, 149] width 175 height 45
